Goal: Find specific page/section: Find specific page/section

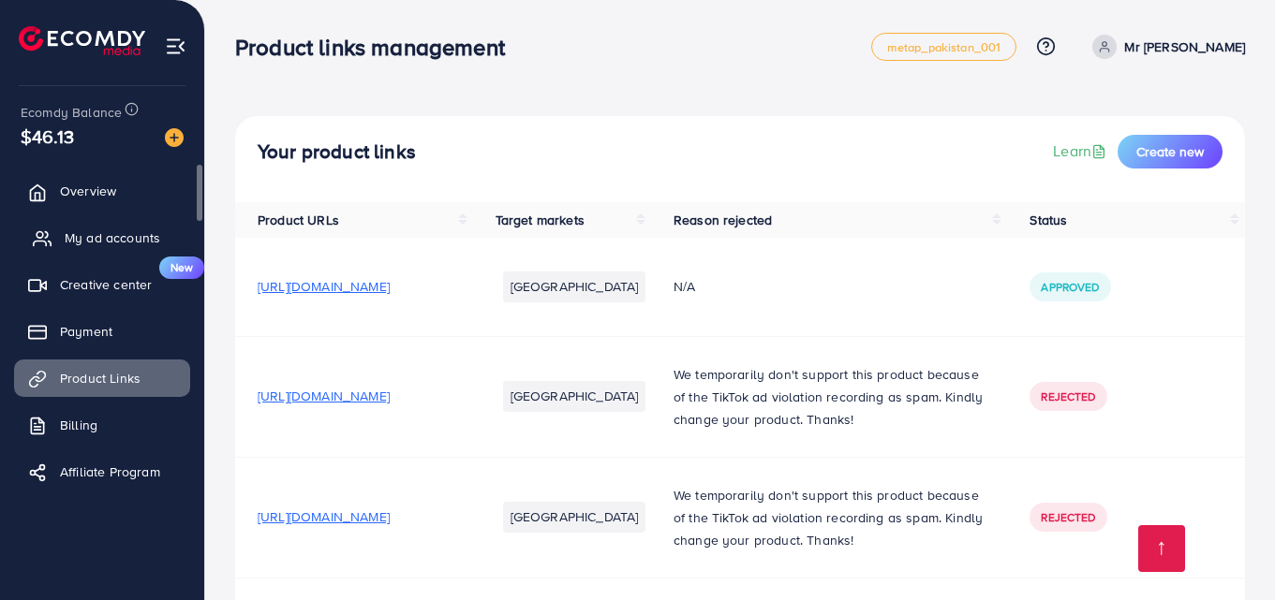
scroll to position [721, 0]
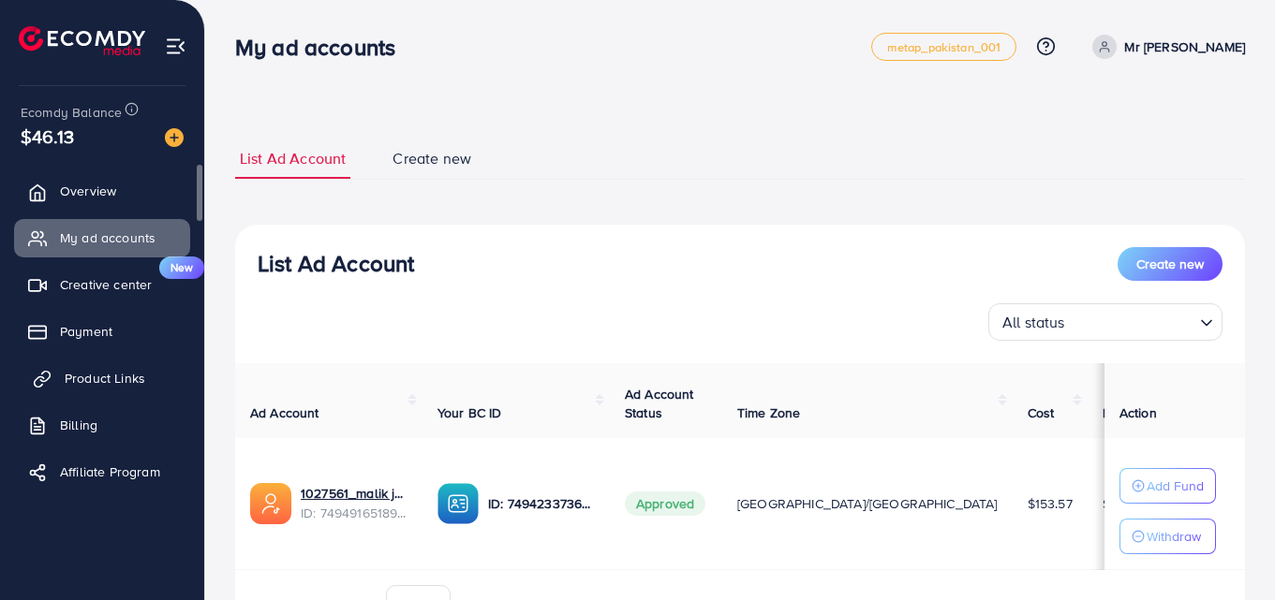
click at [92, 369] on span "Product Links" at bounding box center [105, 378] width 81 height 19
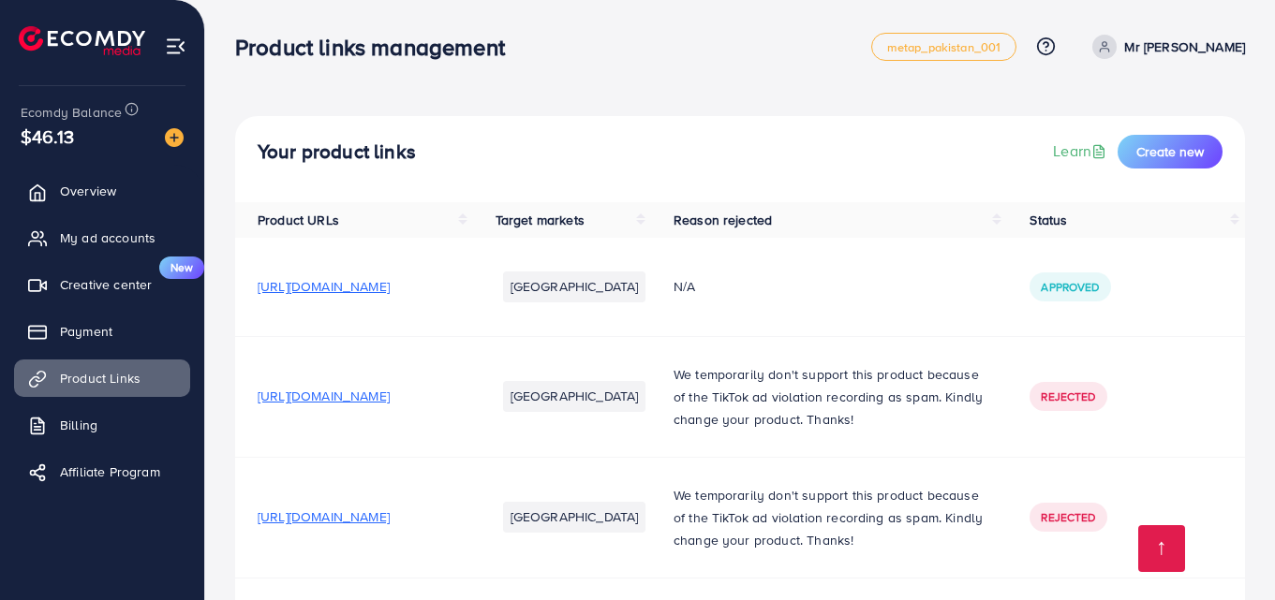
scroll to position [721, 0]
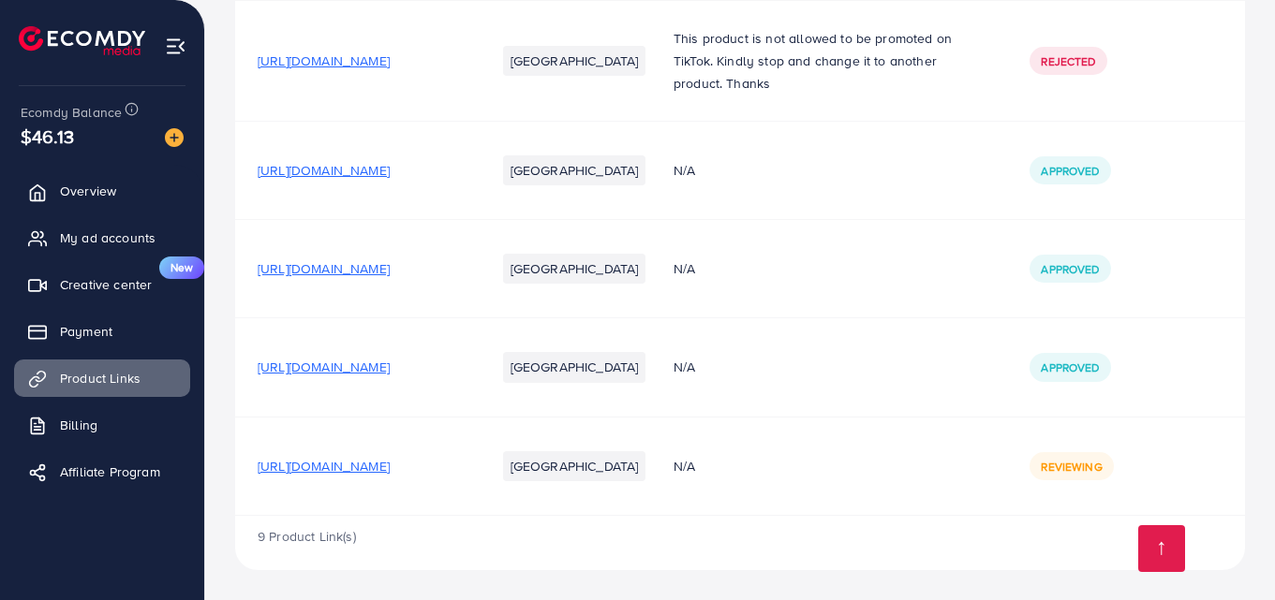
scroll to position [721, 0]
